Goal: Find specific page/section: Find specific page/section

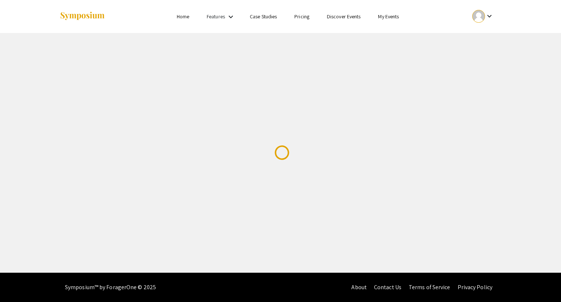
click at [492, 16] on mat-icon "keyboard_arrow_down" at bounding box center [489, 16] width 9 height 9
click at [492, 16] on div at bounding box center [280, 151] width 561 height 302
